Goal: Check status: Check status

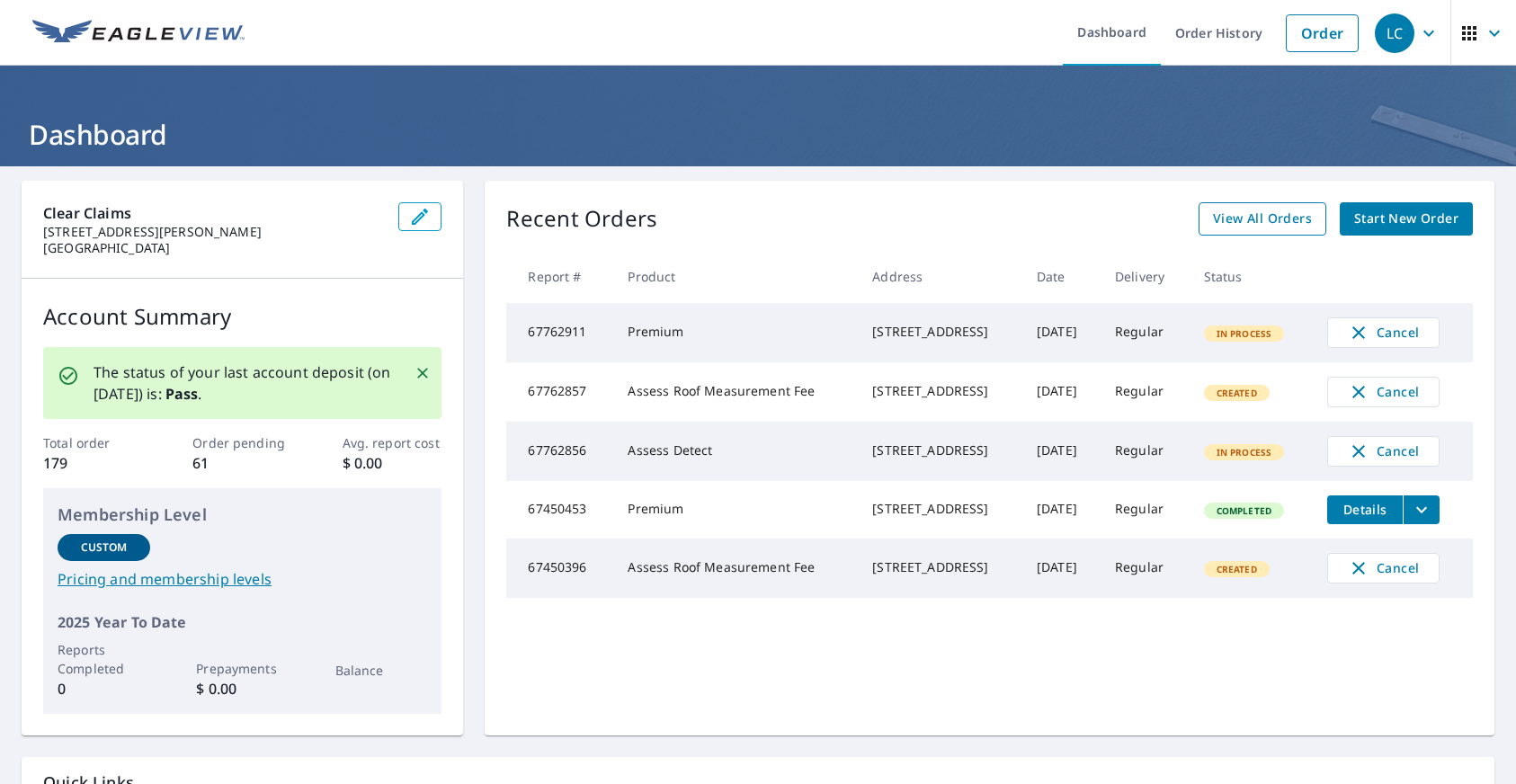
click at [1274, 220] on span "View All Orders" at bounding box center [1262, 218] width 99 height 22
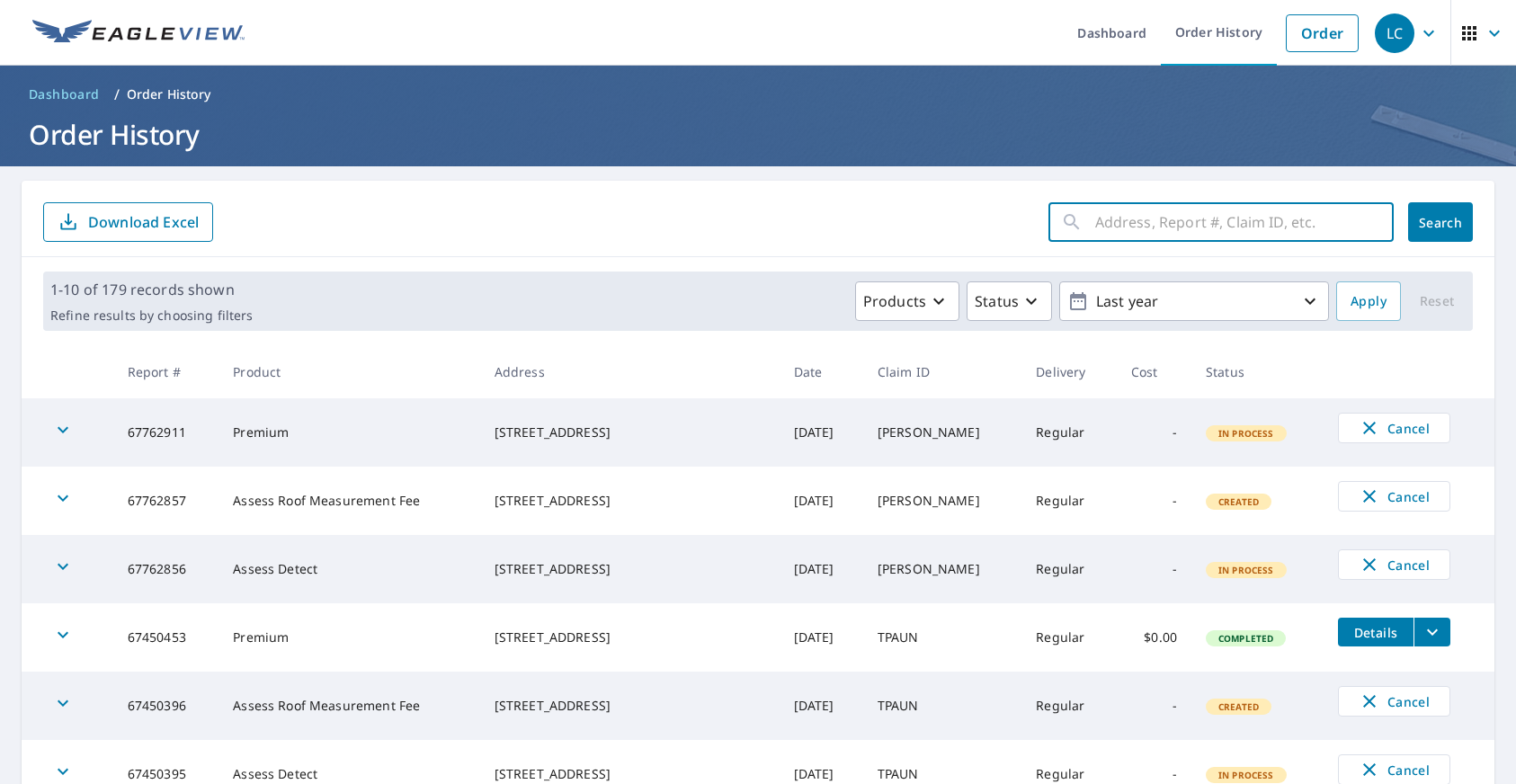
click at [1144, 219] on input "text" at bounding box center [1244, 222] width 299 height 50
type input "1116"
click at [1423, 221] on span "Search" at bounding box center [1440, 223] width 36 height 17
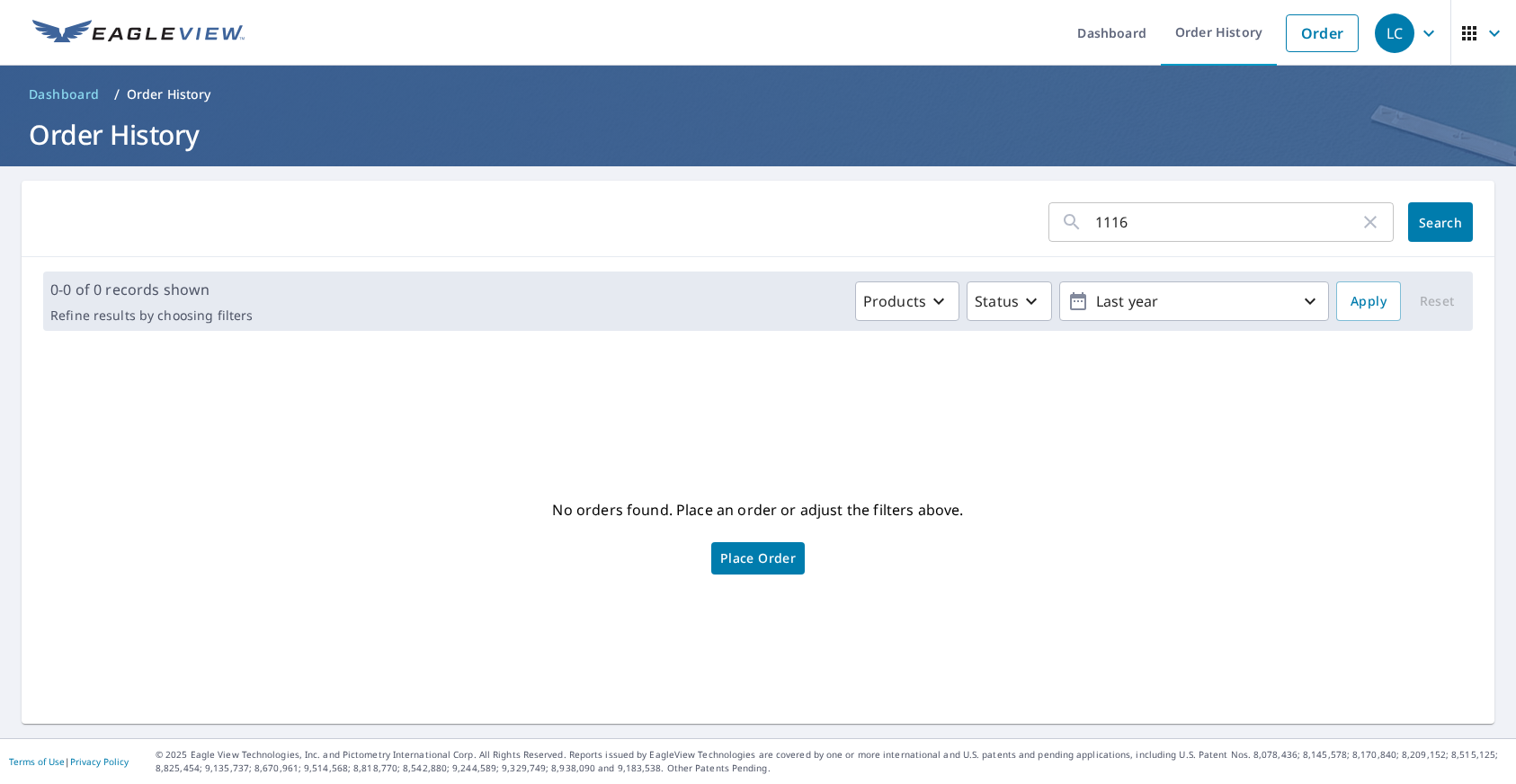
click at [1129, 227] on input "1116" at bounding box center [1227, 222] width 264 height 50
